Goal: Information Seeking & Learning: Learn about a topic

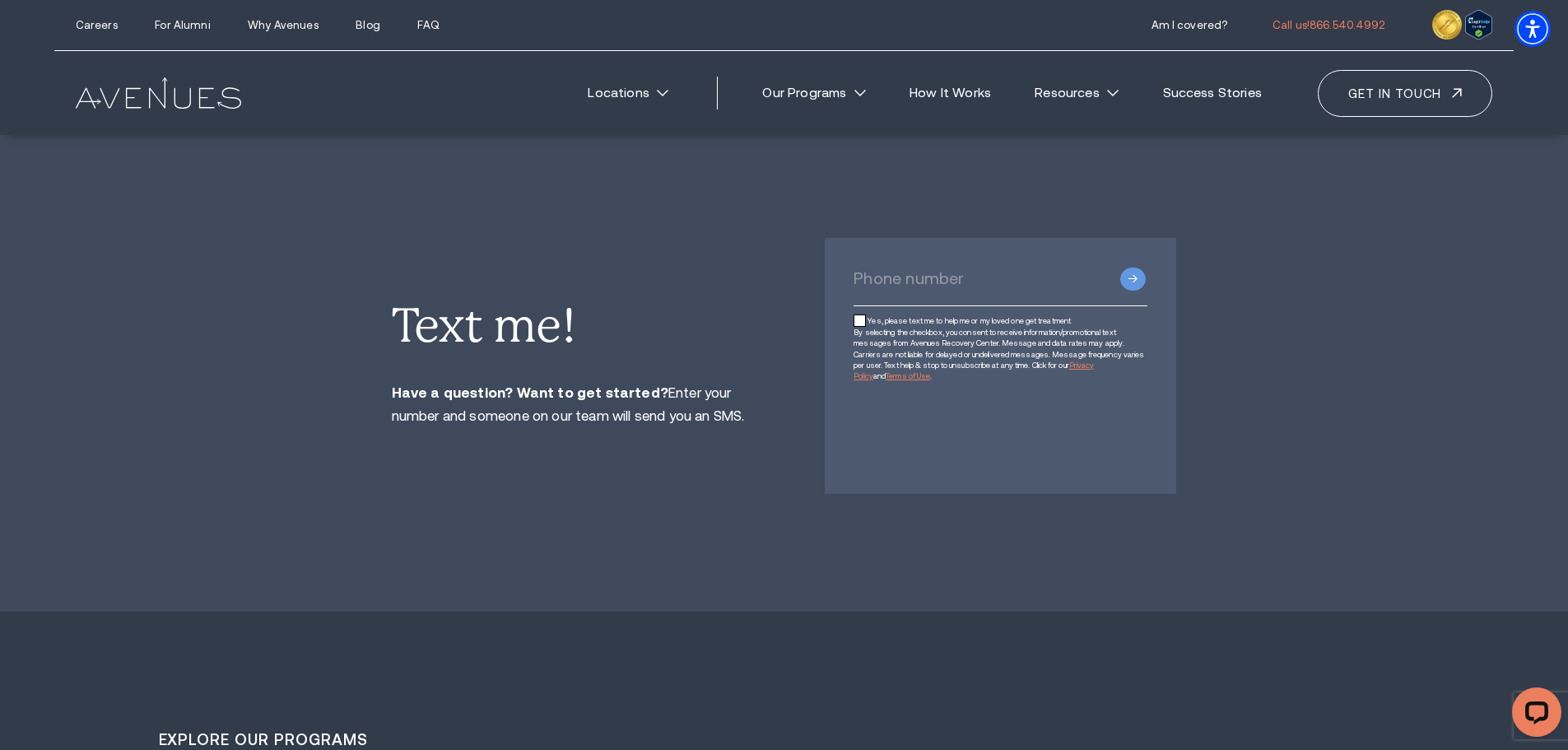
scroll to position [3704, 0]
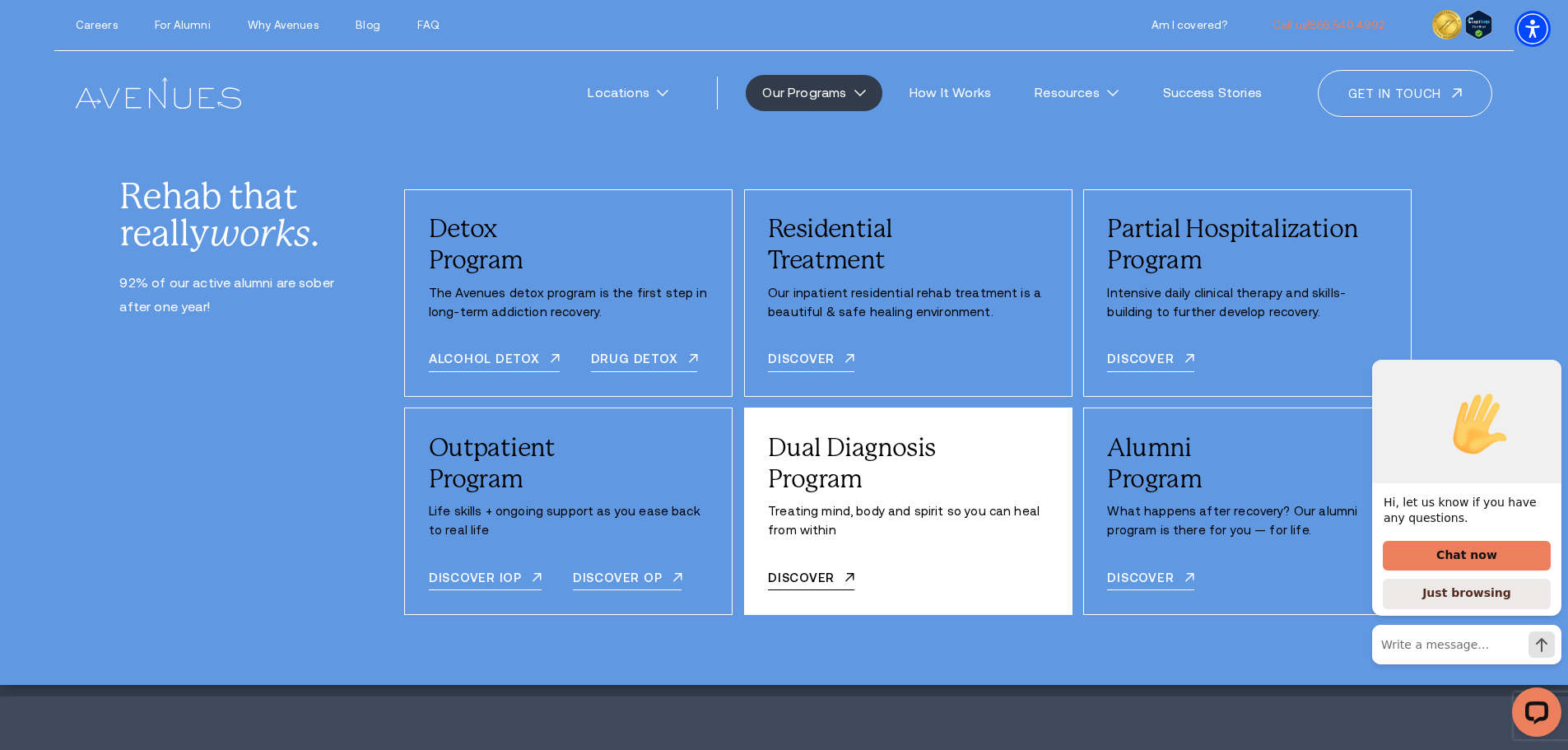
click at [1056, 540] on div "Dual Diagnosis Program Treating mind, body and spirit so you can heal from with…" at bounding box center [908, 510] width 328 height 207
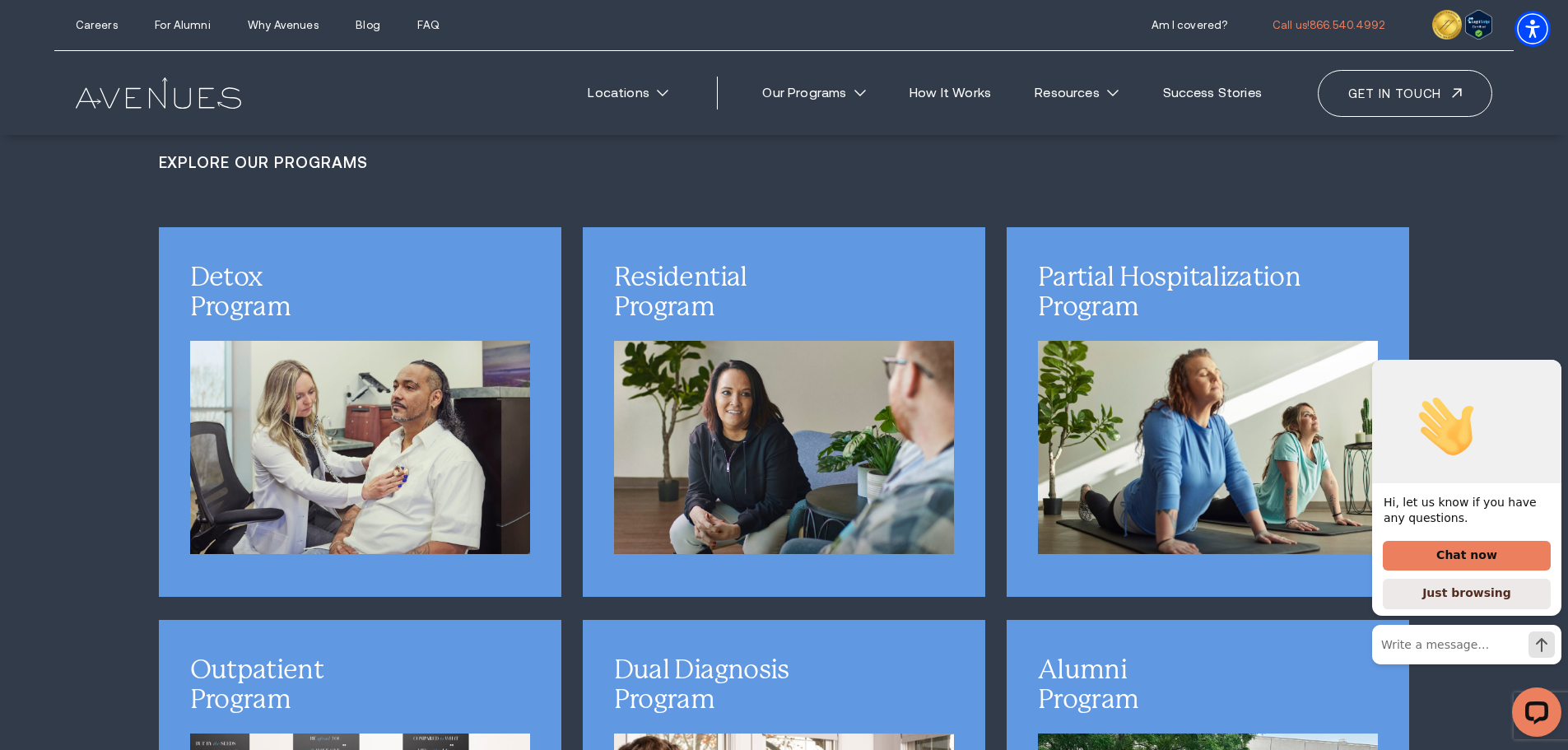
scroll to position [4856, 0]
click at [1554, 356] on icon "Hide greeting" at bounding box center [1552, 346] width 20 height 20
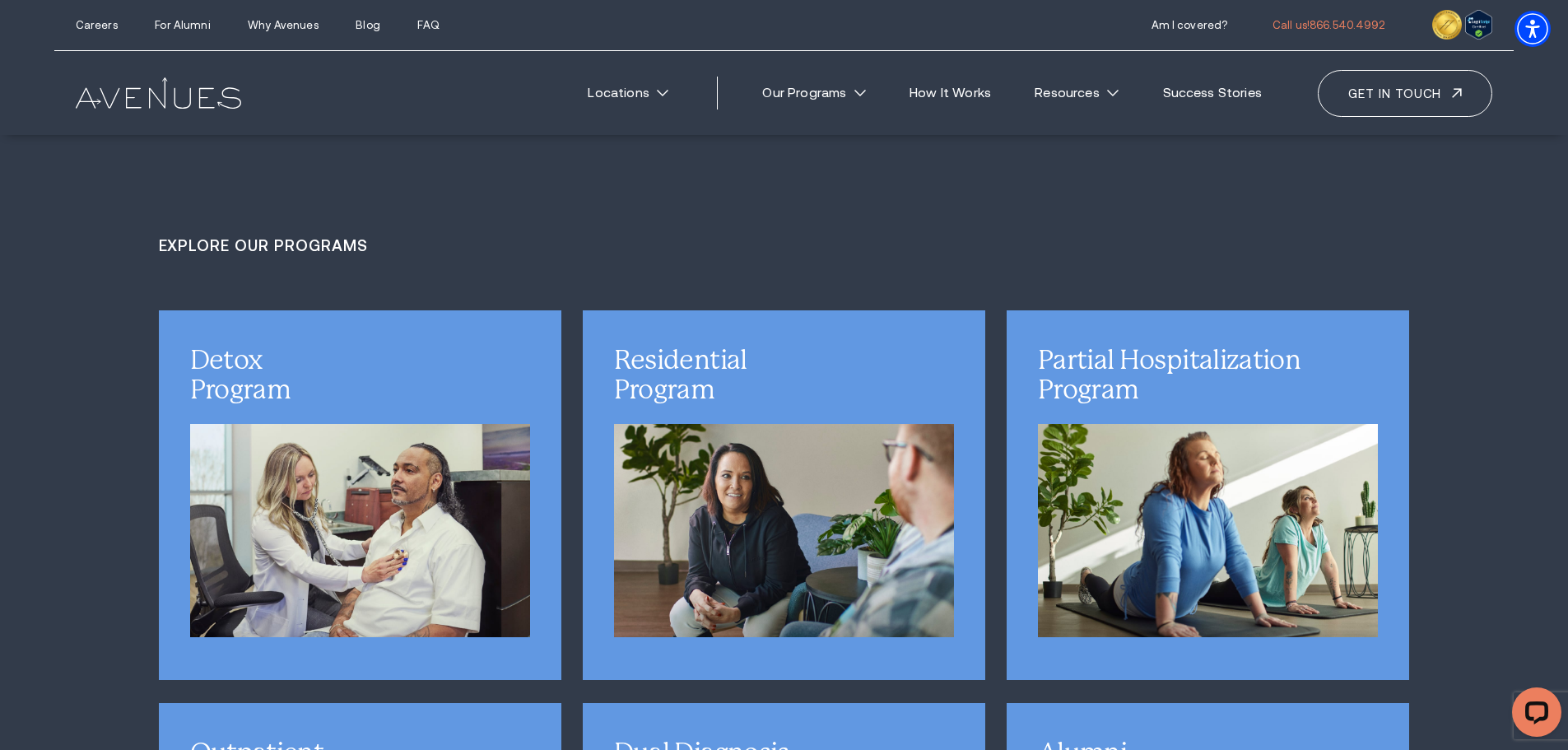
scroll to position [4692, 0]
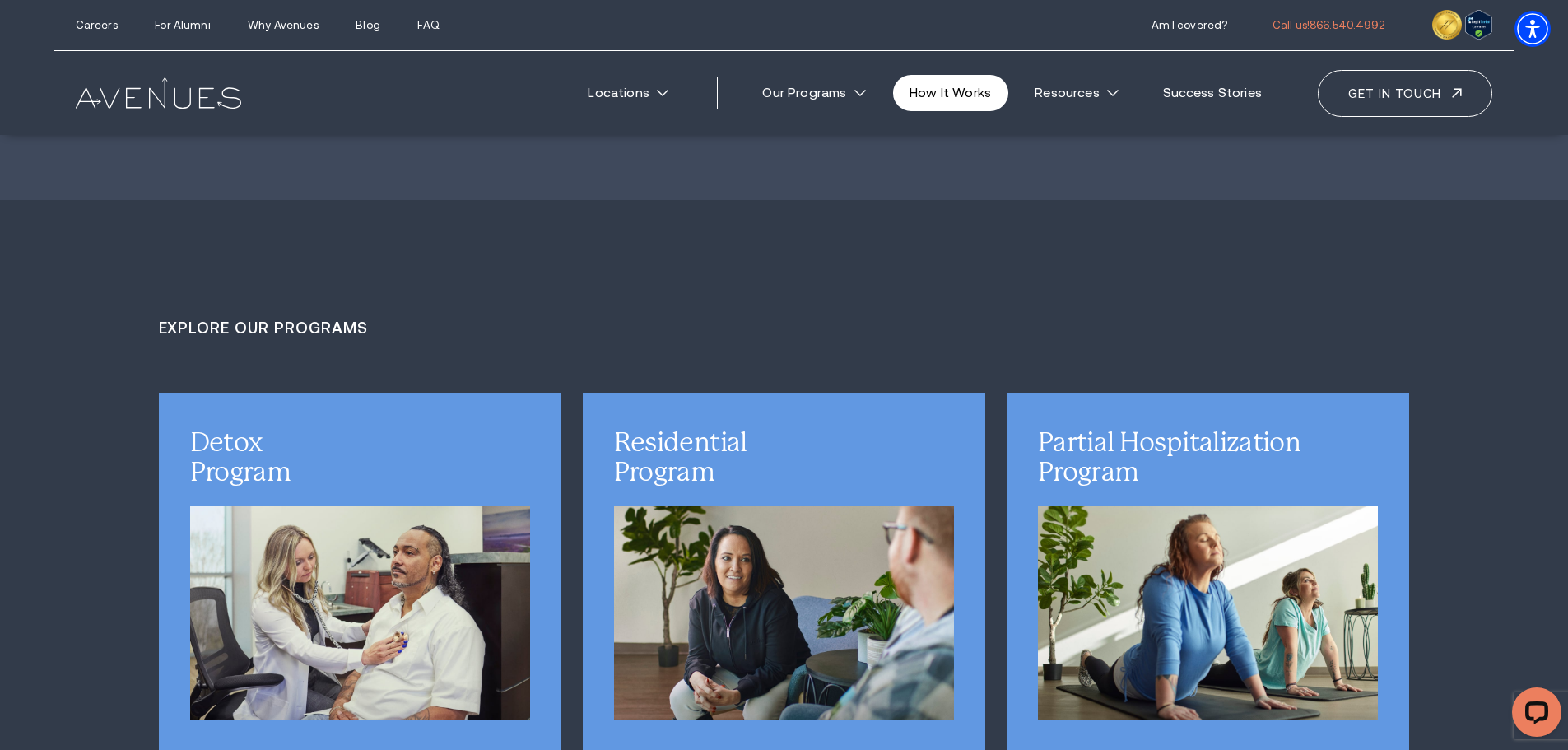
click at [968, 85] on link "How It Works" at bounding box center [951, 92] width 115 height 36
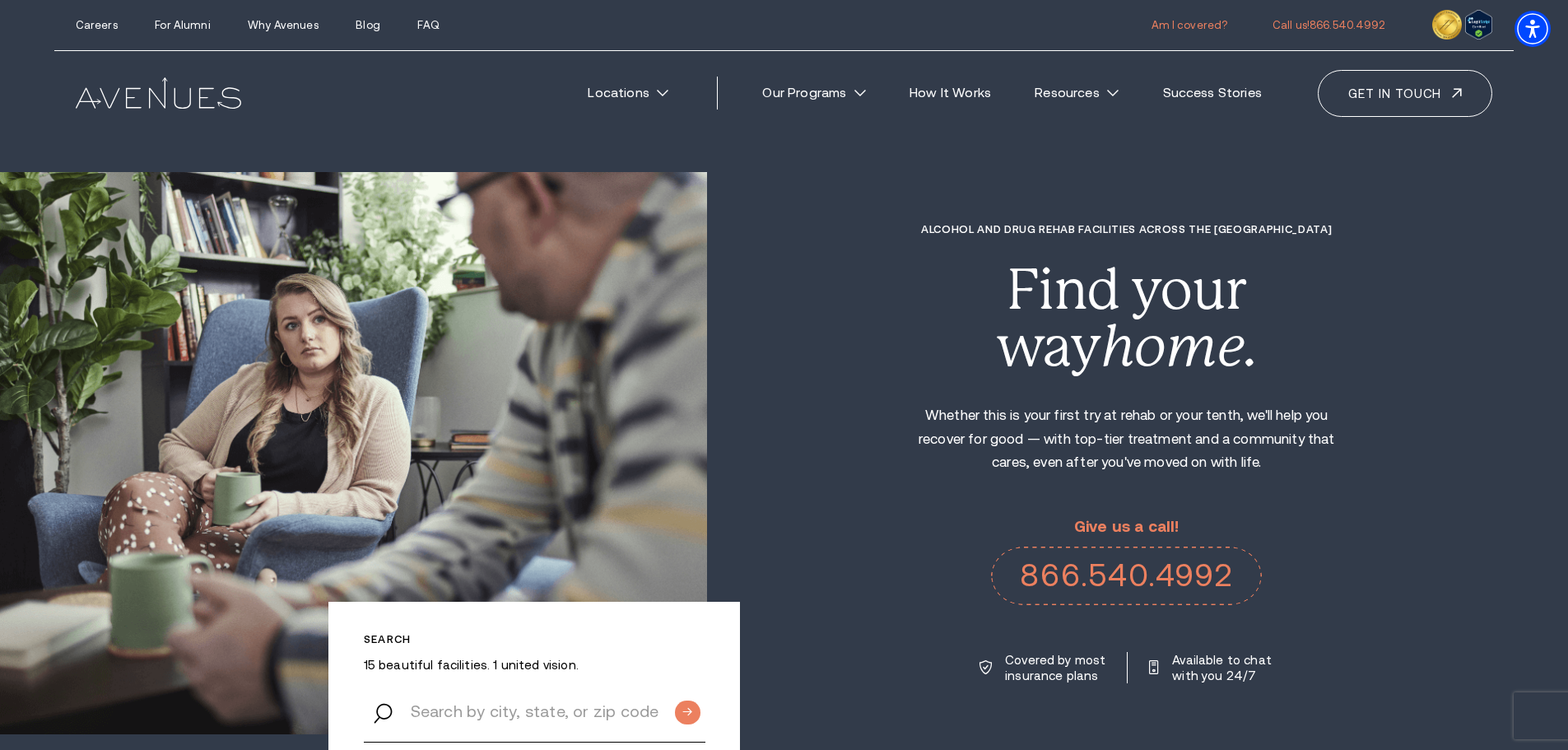
click at [1203, 29] on link "Am I covered?" at bounding box center [1189, 25] width 76 height 13
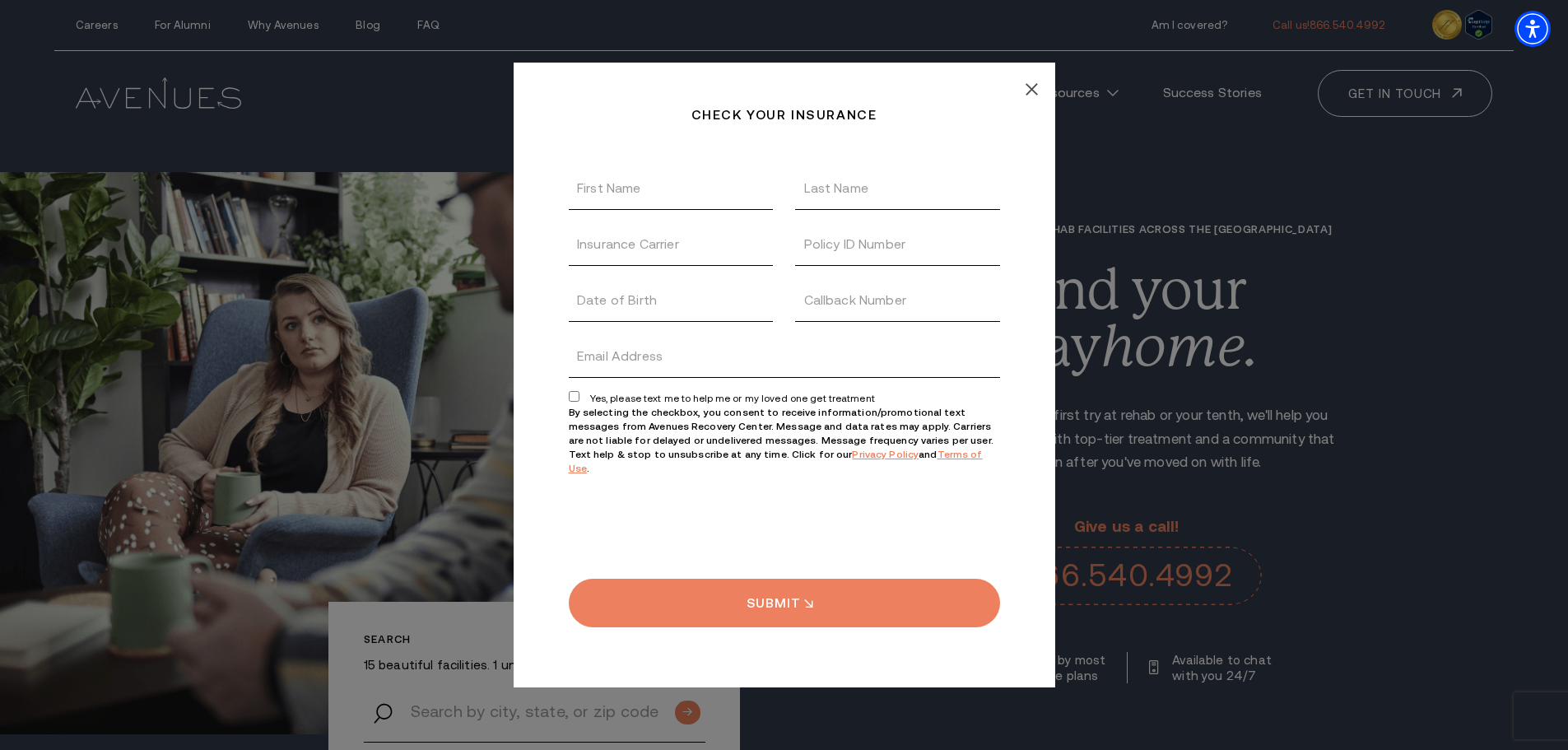
click at [1029, 96] on icon at bounding box center [1032, 90] width 13 height 13
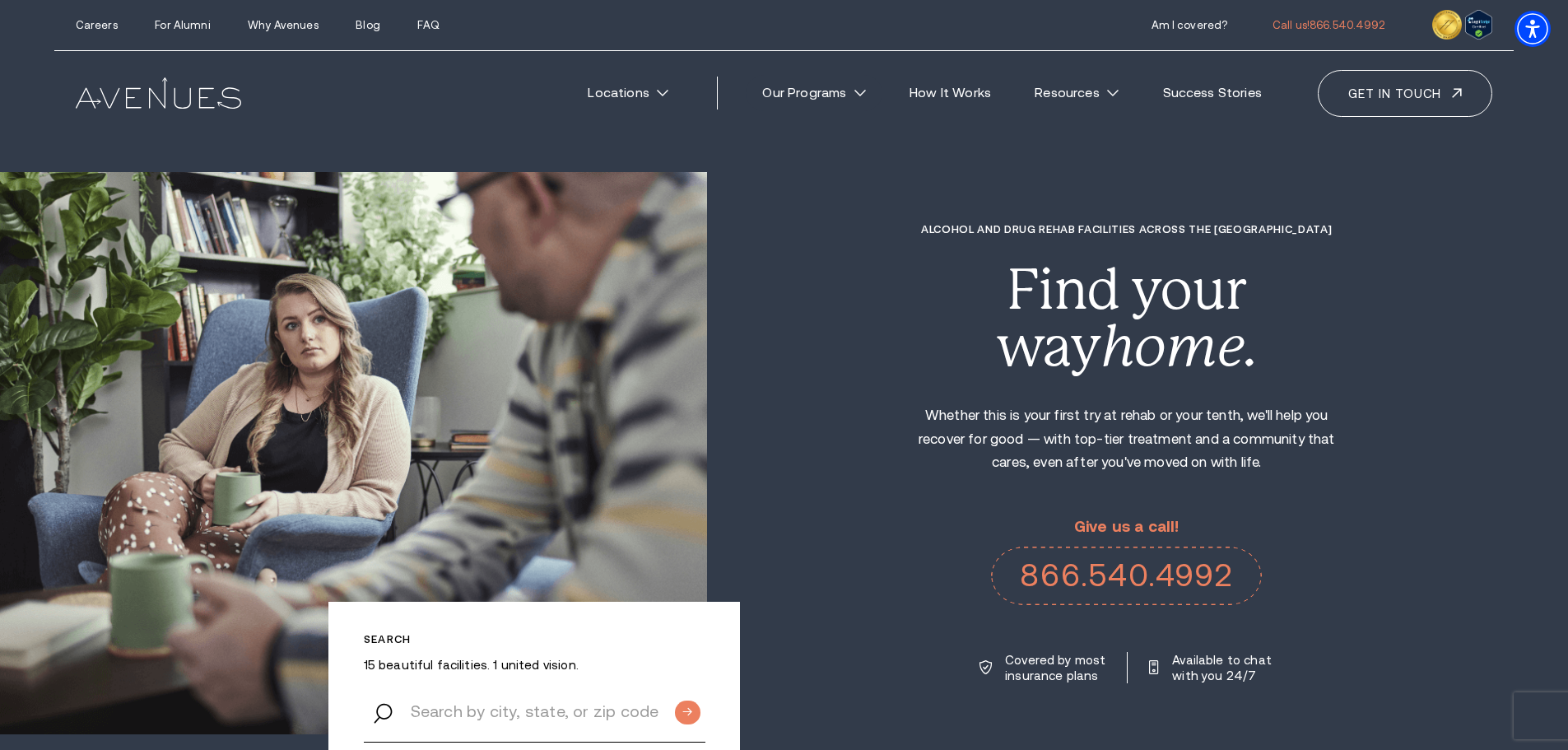
click at [836, 98] on link "Our Programs" at bounding box center [814, 92] width 136 height 36
